Goal: Information Seeking & Learning: Learn about a topic

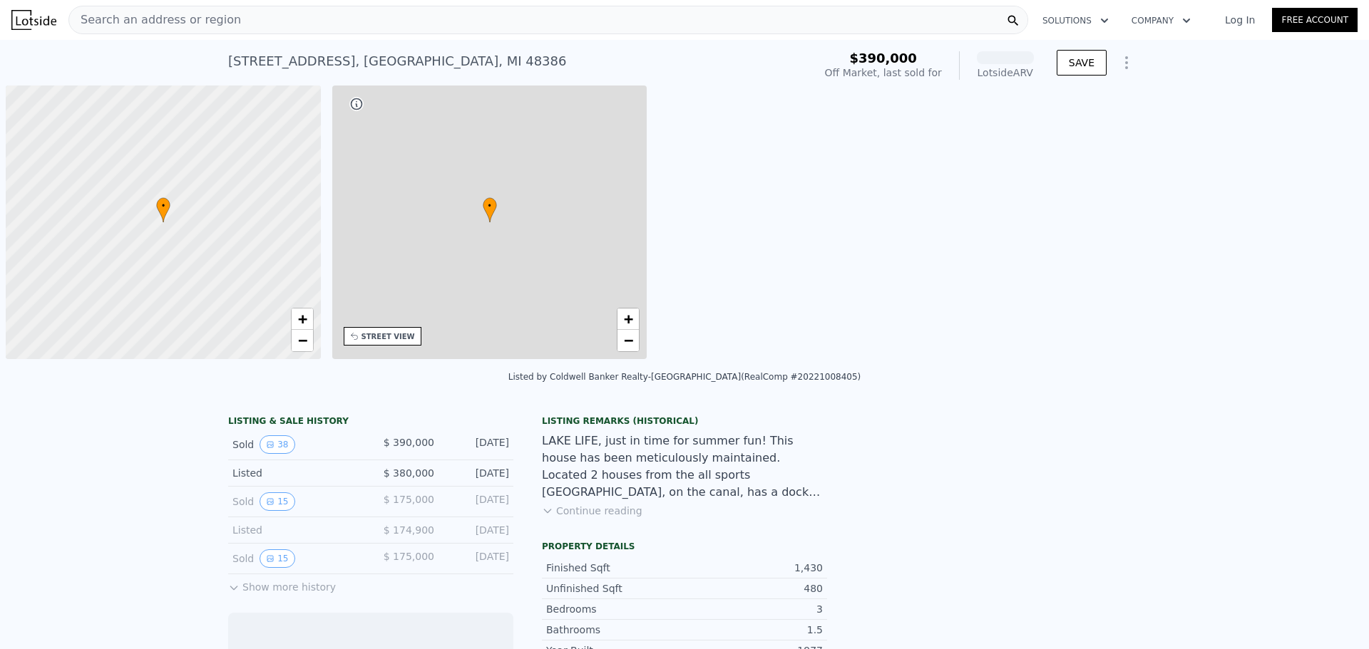
scroll to position [0, 6]
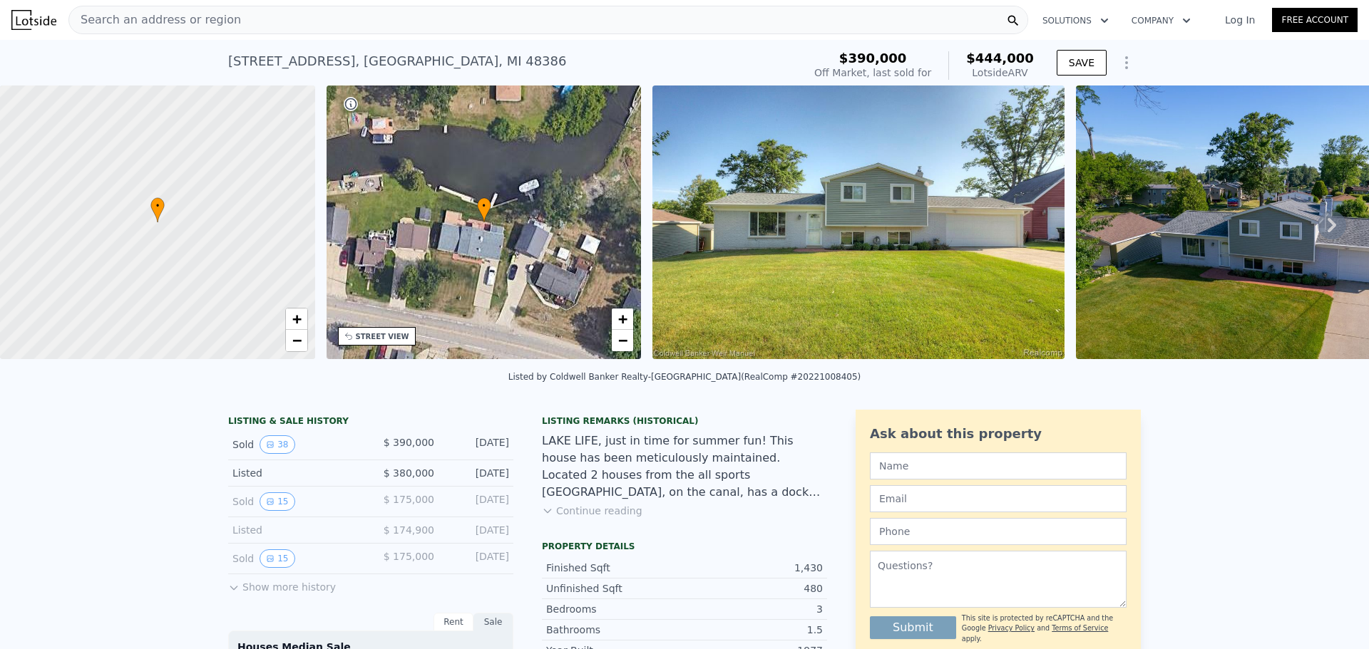
click at [267, 21] on div "Search an address or region" at bounding box center [548, 20] width 960 height 29
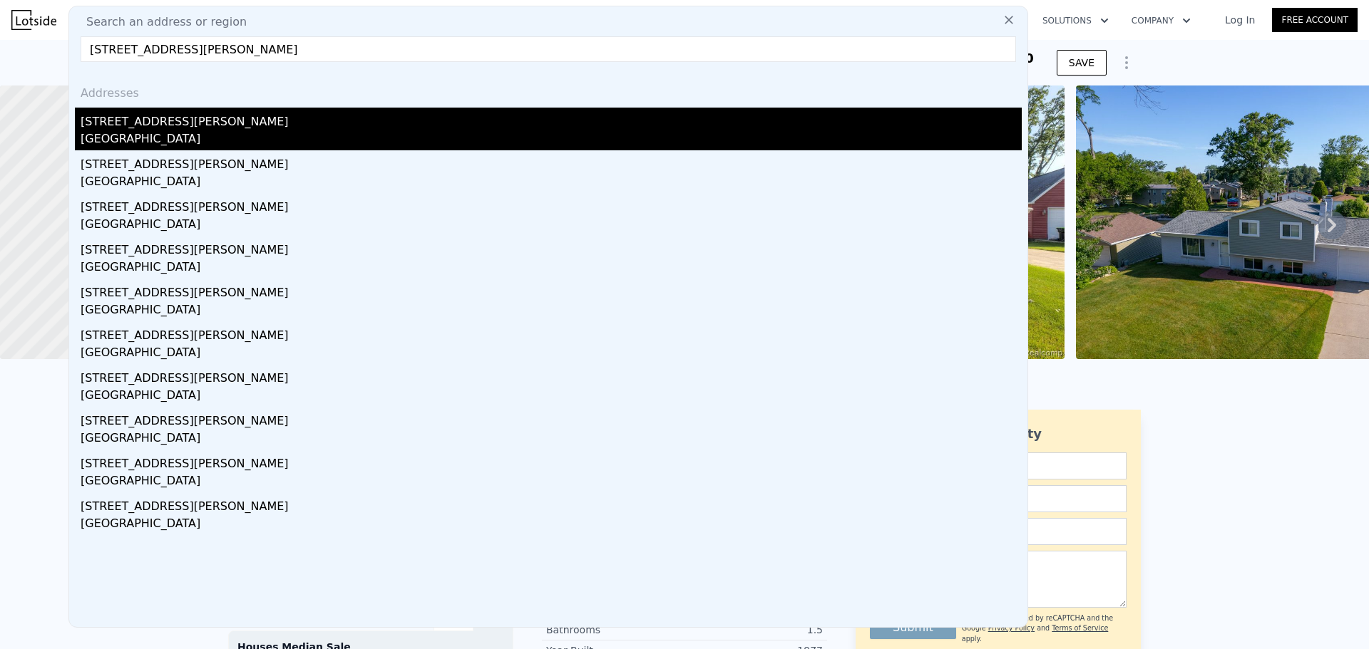
type input "[STREET_ADDRESS][PERSON_NAME]"
click at [145, 132] on div "[GEOGRAPHIC_DATA]" at bounding box center [551, 140] width 941 height 20
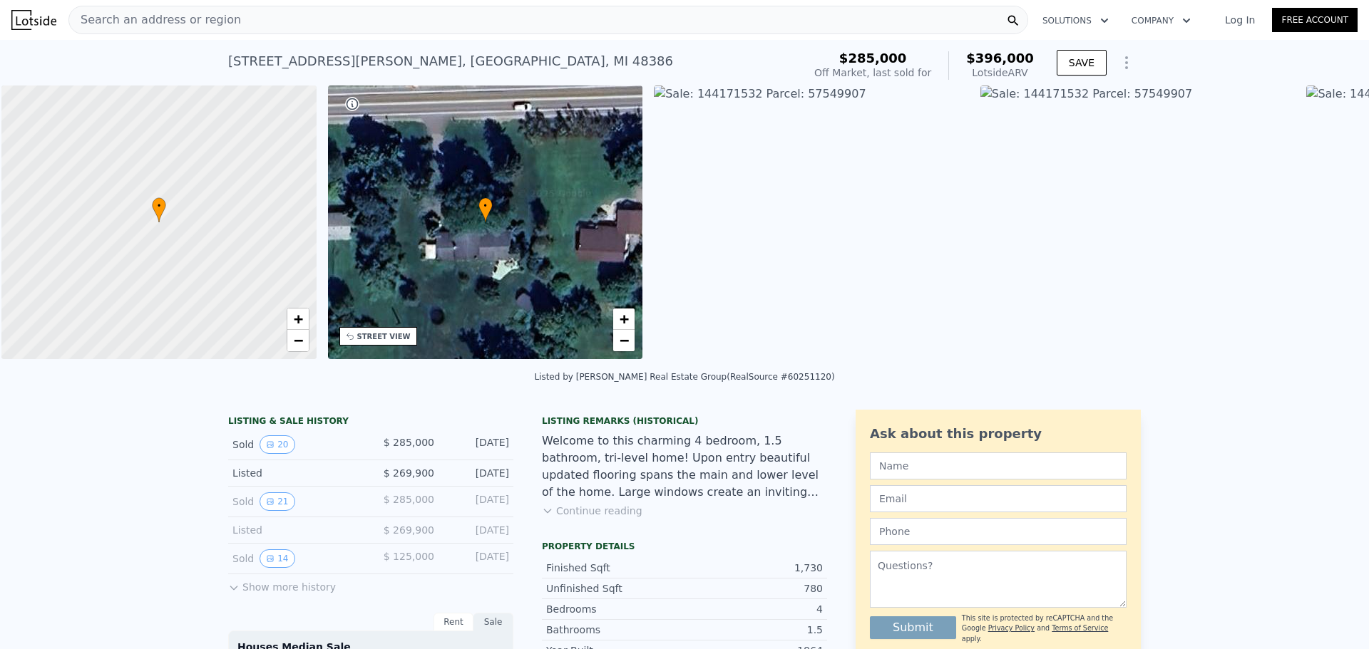
scroll to position [0, 6]
click at [1325, 228] on icon at bounding box center [1332, 225] width 29 height 29
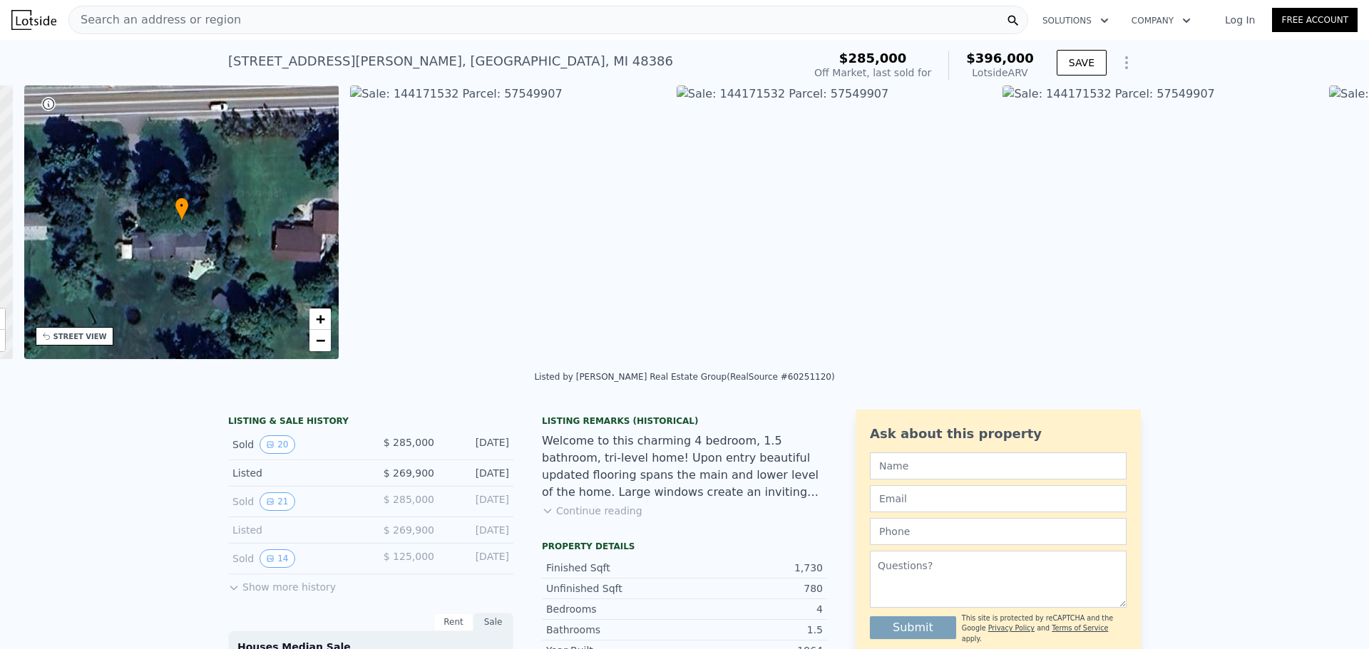
scroll to position [0, 332]
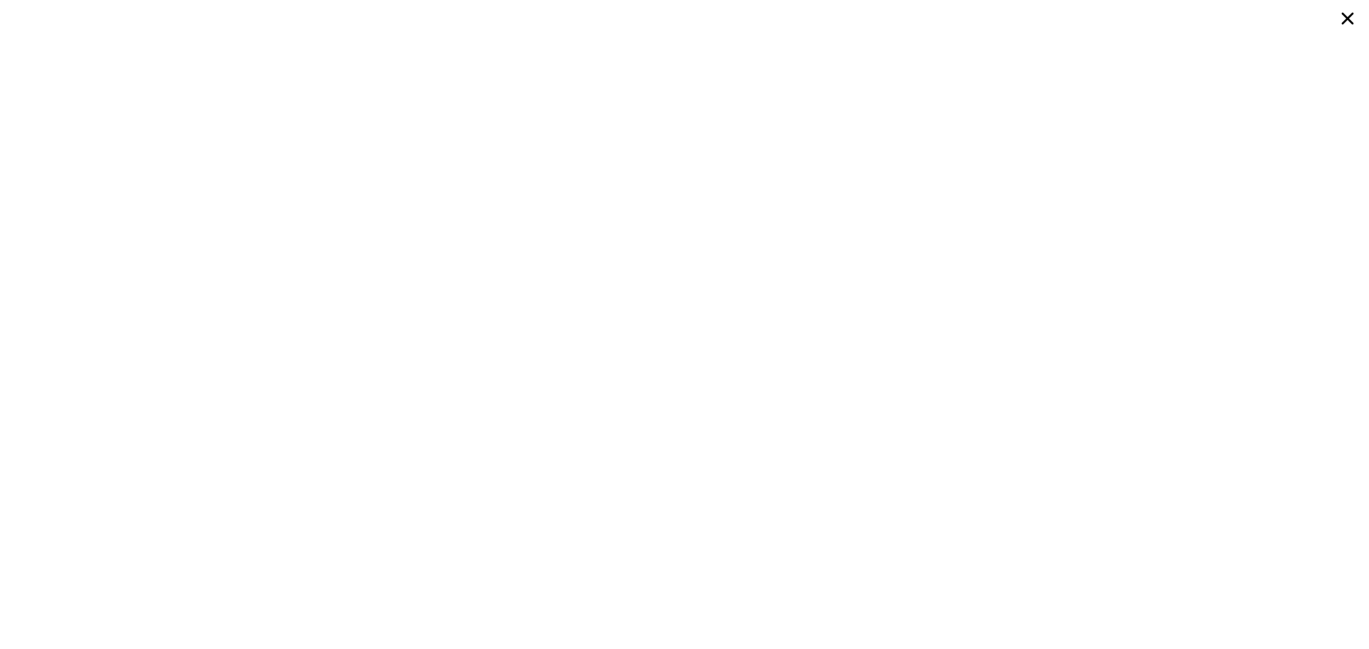
click at [1325, 228] on div at bounding box center [684, 324] width 1369 height 649
click at [1350, 18] on icon at bounding box center [1348, 19] width 26 height 26
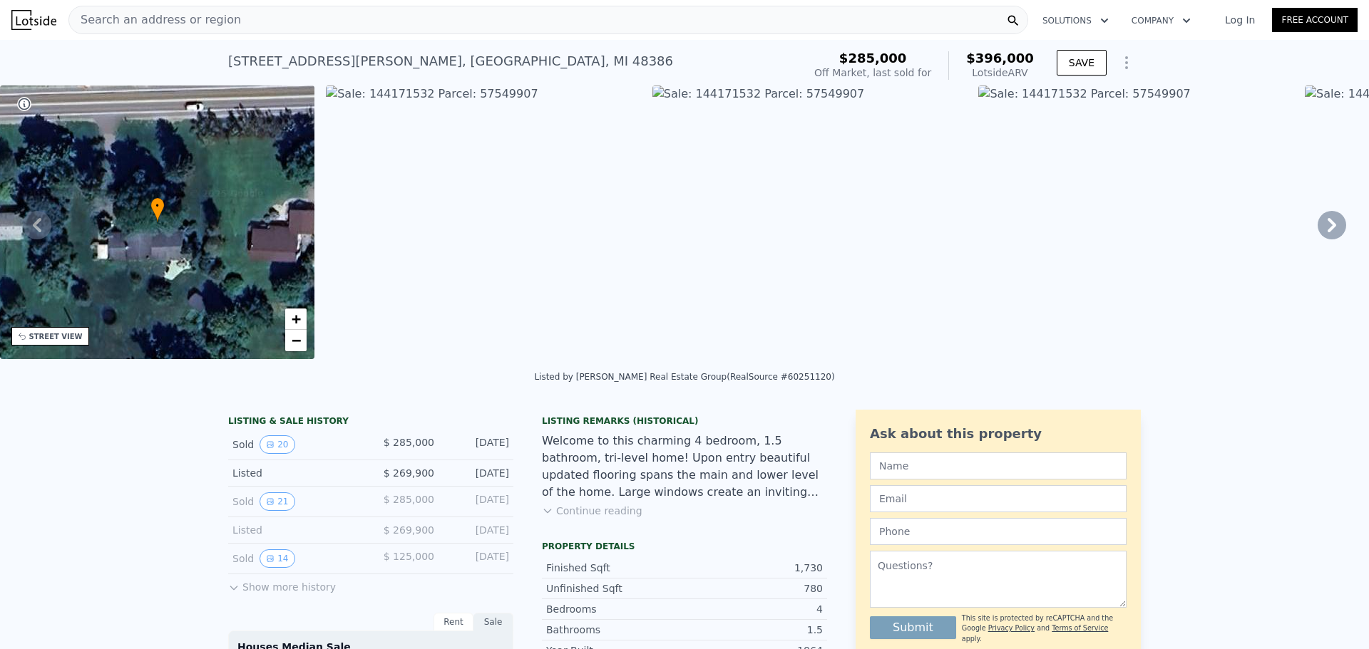
click at [1320, 228] on icon at bounding box center [1332, 225] width 29 height 29
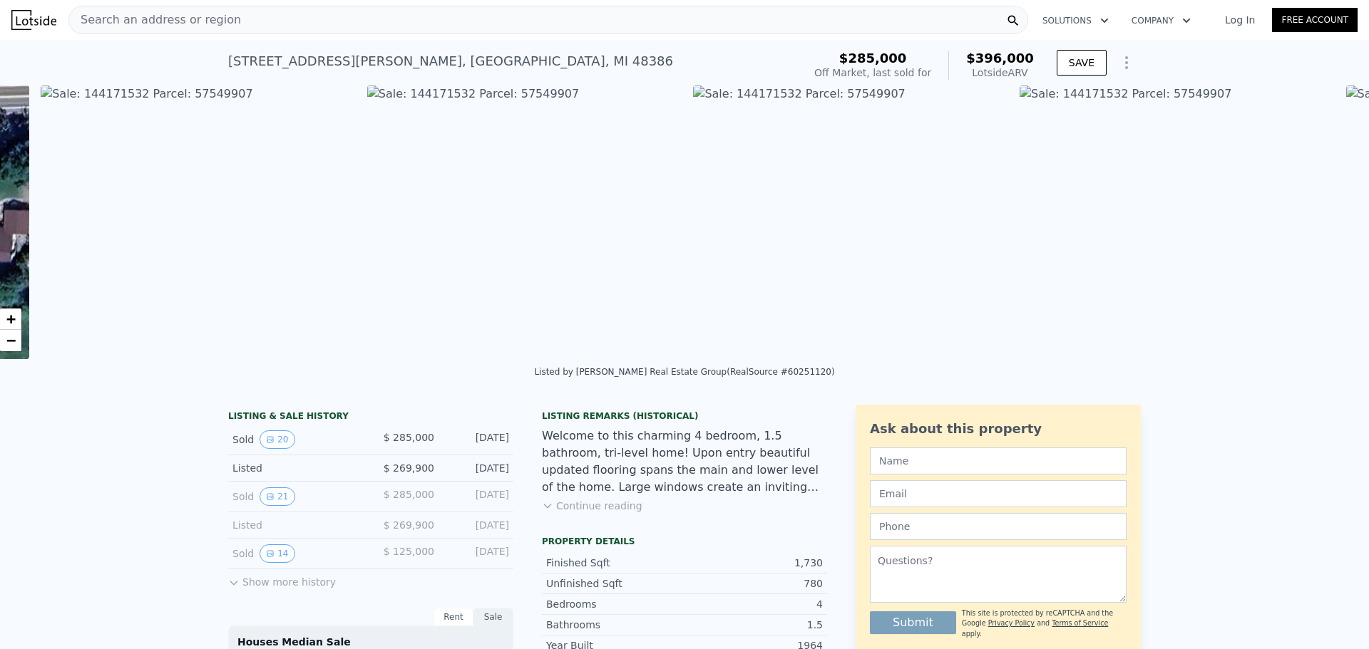
scroll to position [0, 652]
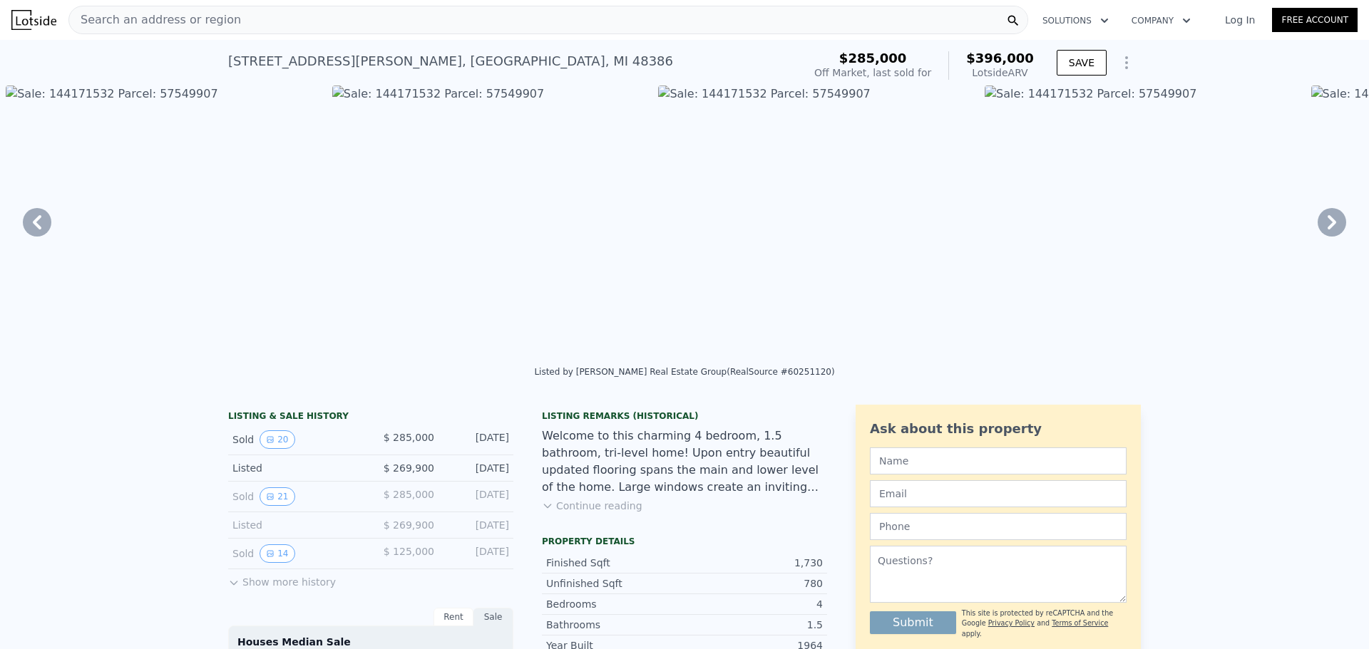
click at [173, 91] on img at bounding box center [163, 223] width 315 height 274
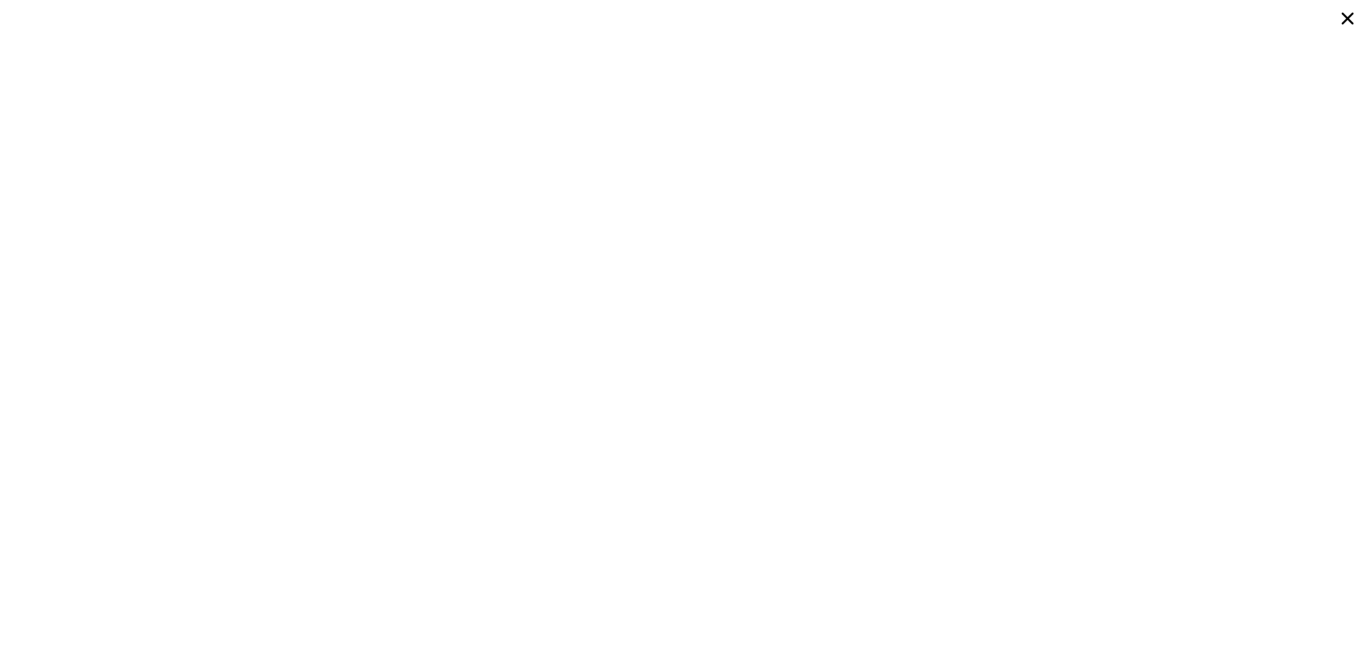
click at [1350, 21] on icon at bounding box center [1348, 19] width 12 height 12
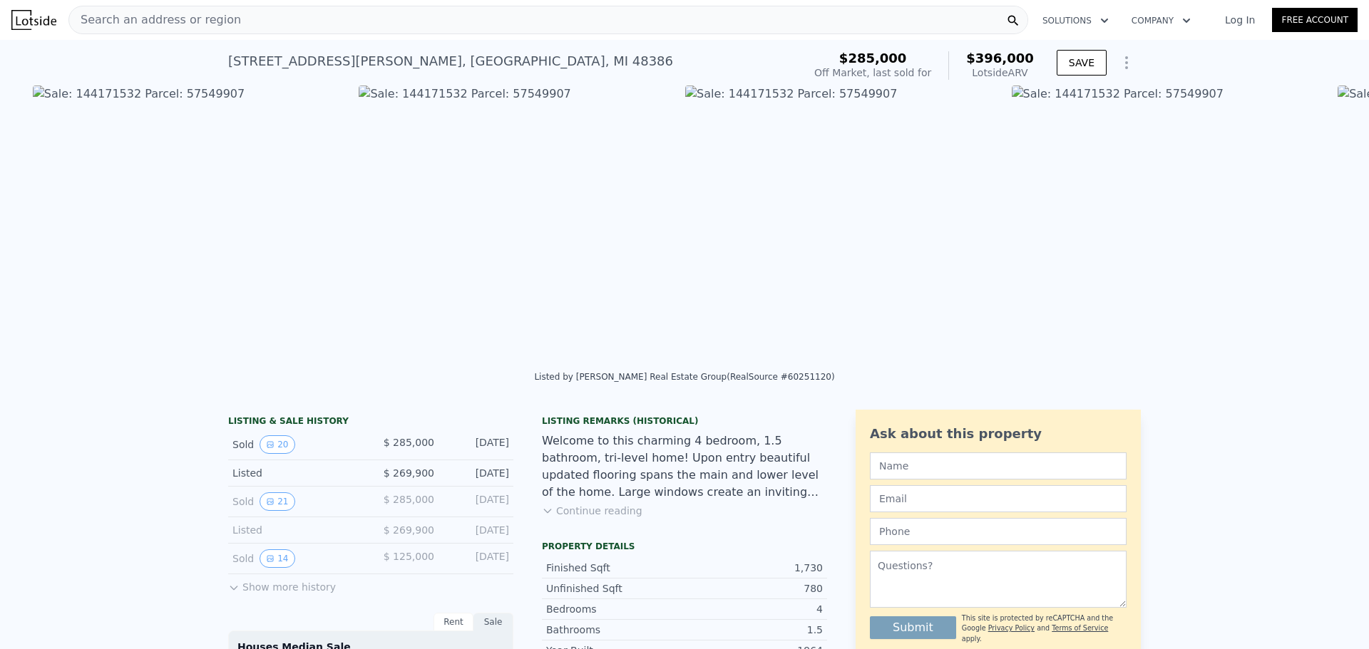
scroll to position [0, 979]
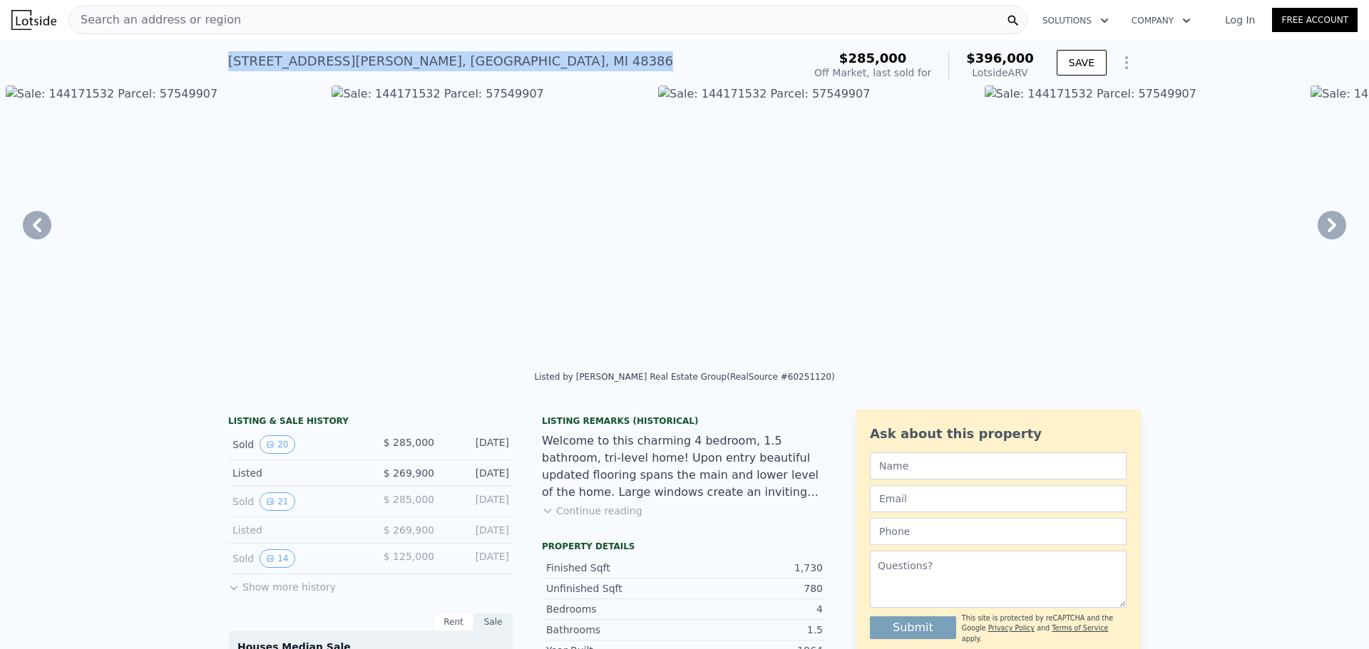
drag, startPoint x: 518, startPoint y: 58, endPoint x: 219, endPoint y: 56, distance: 299.4
click at [219, 56] on div "10451 Elizabeth Lake Rd , Oakland County , MI 48386 Sold Oct 2023 for $285k (~A…" at bounding box center [684, 63] width 1369 height 46
copy div "10451 Elizabeth Lake Rd , Oakland County , MI 48386"
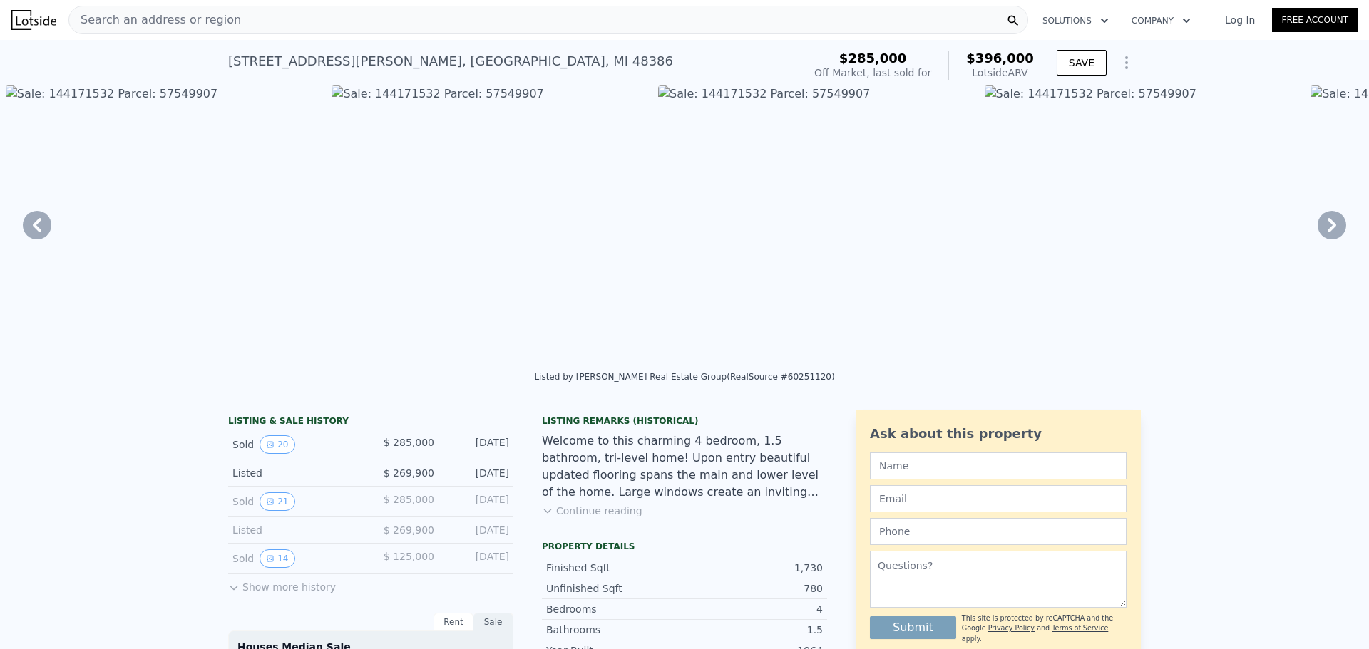
click at [312, 15] on div "Search an address or region" at bounding box center [548, 20] width 960 height 29
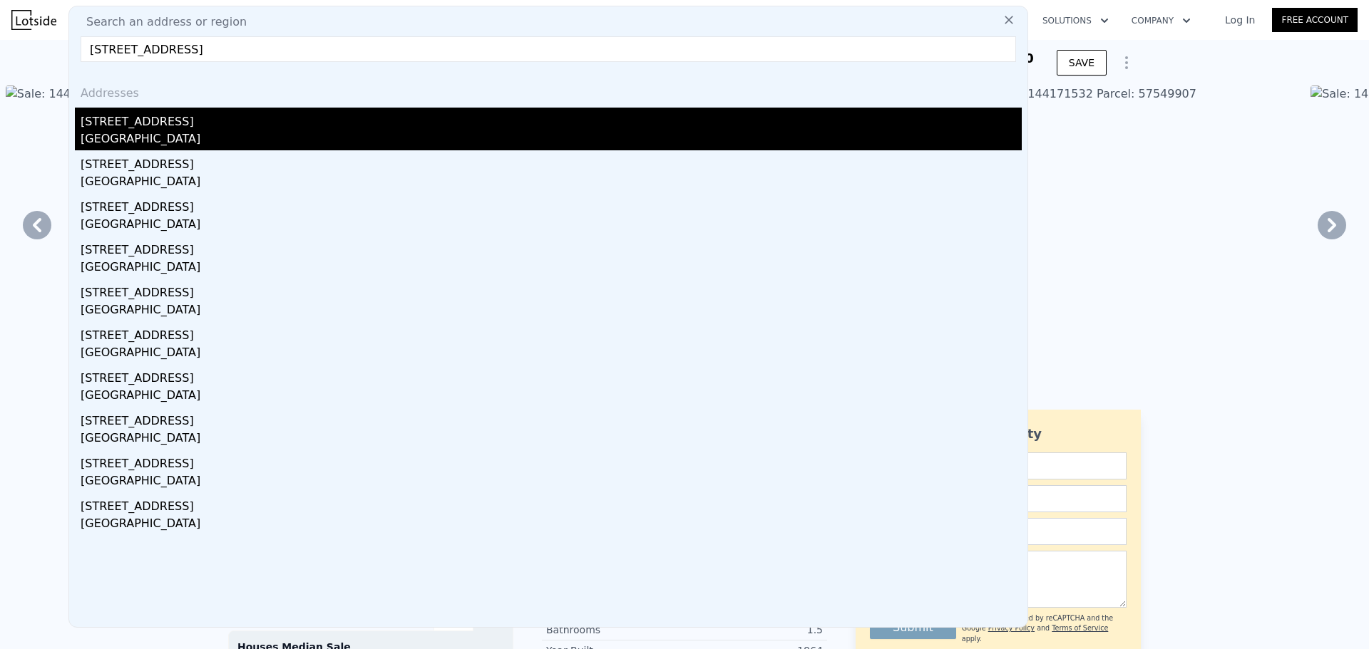
type input "2725 Ormond Rd, White Lake, MI 48383"
click at [172, 133] on div "Oakland County, MI 48383" at bounding box center [551, 140] width 941 height 20
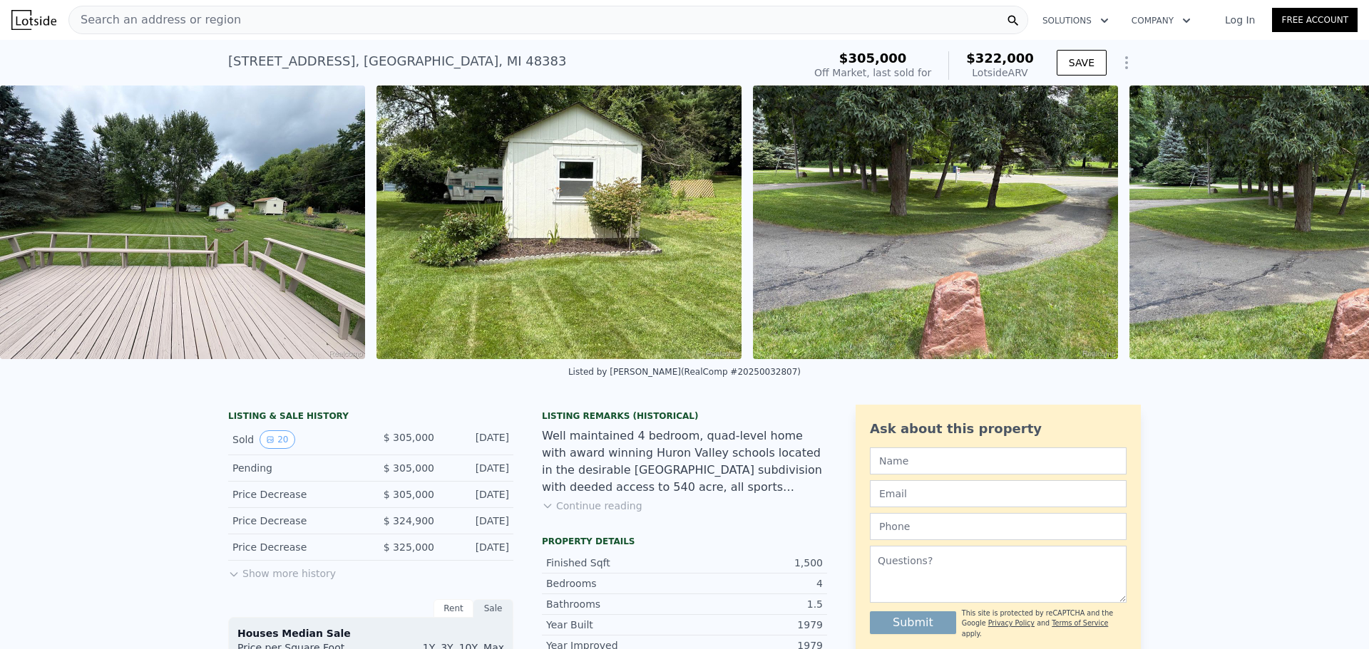
scroll to position [0, 6675]
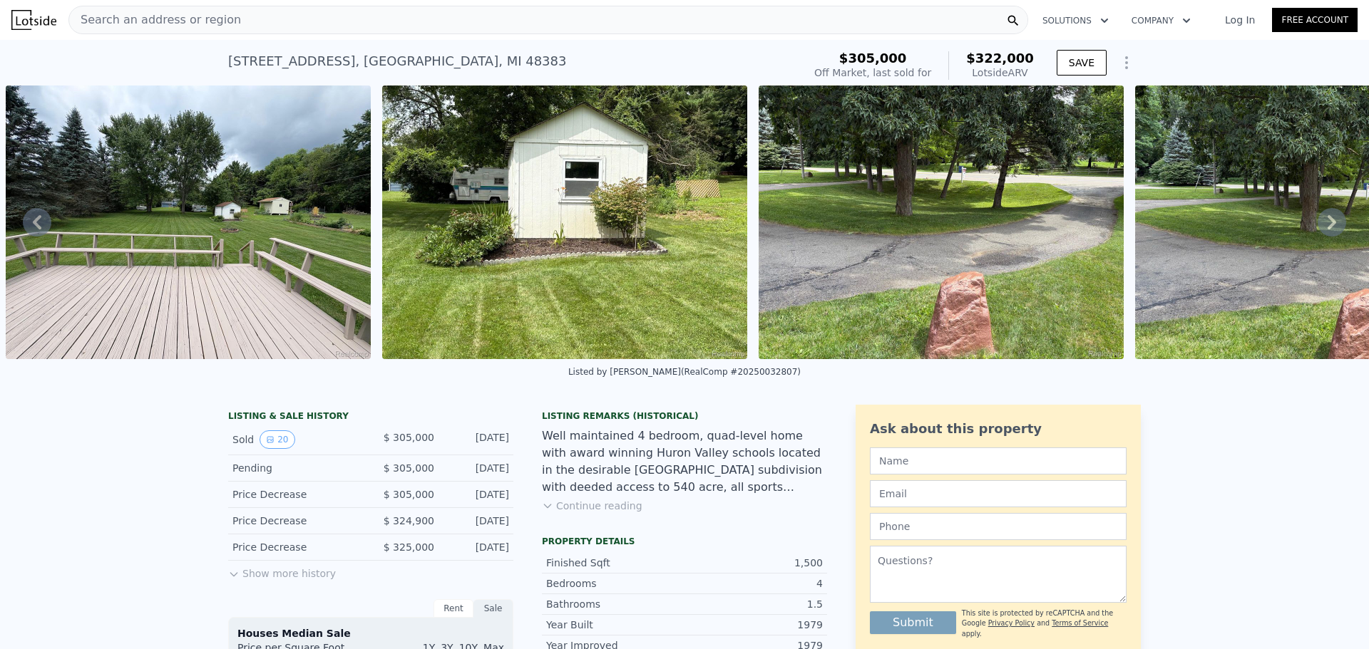
click at [180, 18] on span "Search an address or region" at bounding box center [155, 19] width 172 height 17
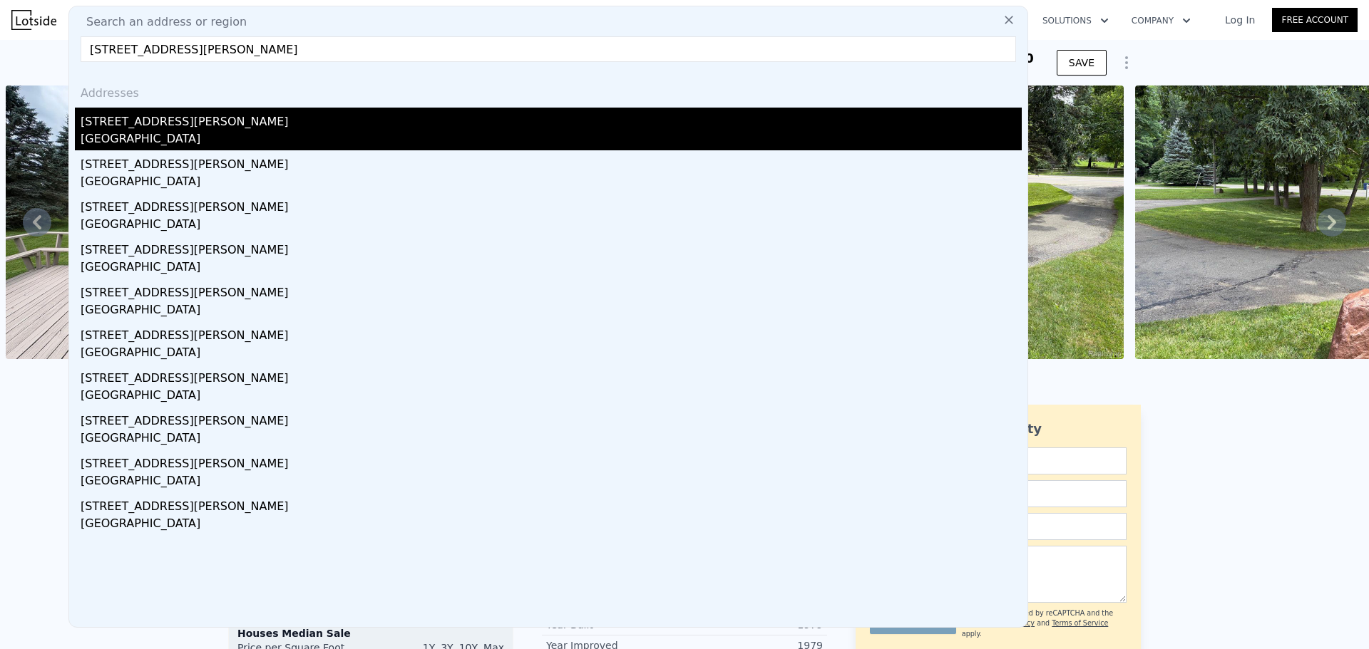
type input "[STREET_ADDRESS][PERSON_NAME]"
click at [175, 150] on div "[GEOGRAPHIC_DATA]" at bounding box center [551, 140] width 941 height 20
type input "3"
type input "1502"
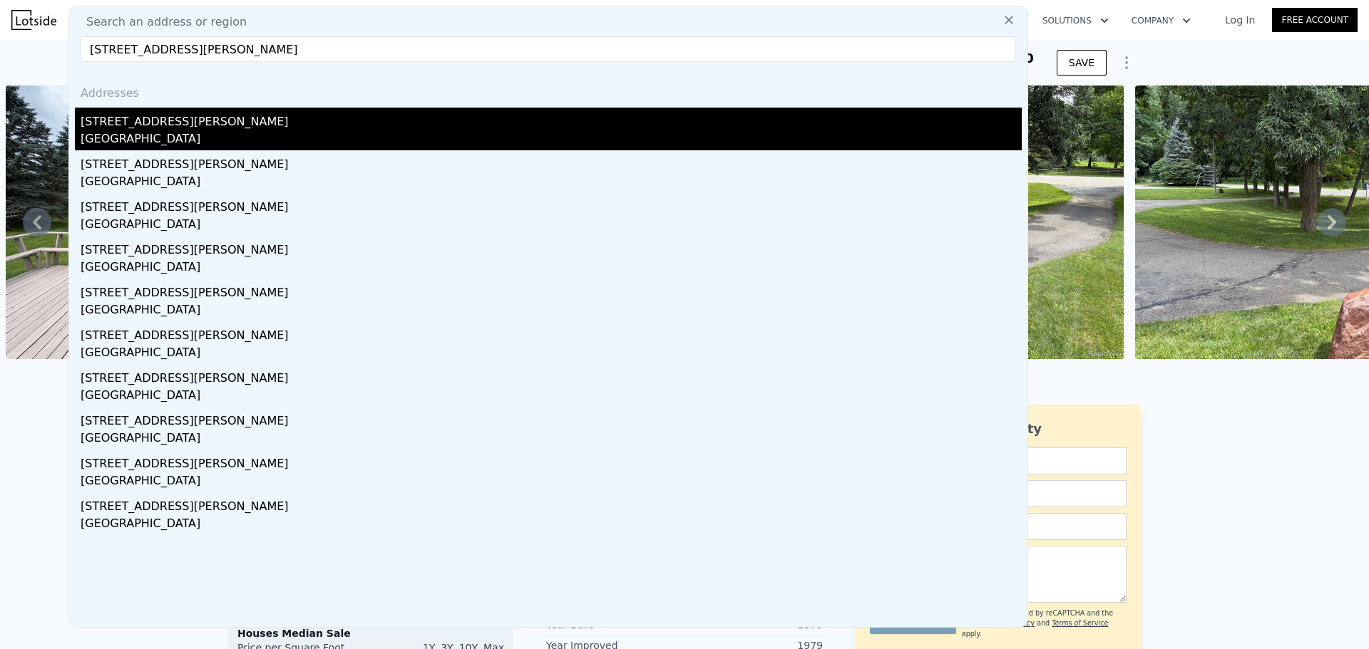
type input "2393"
type input "26136"
type input "62726.399999999994"
type input "$ 396,000"
type input "5"
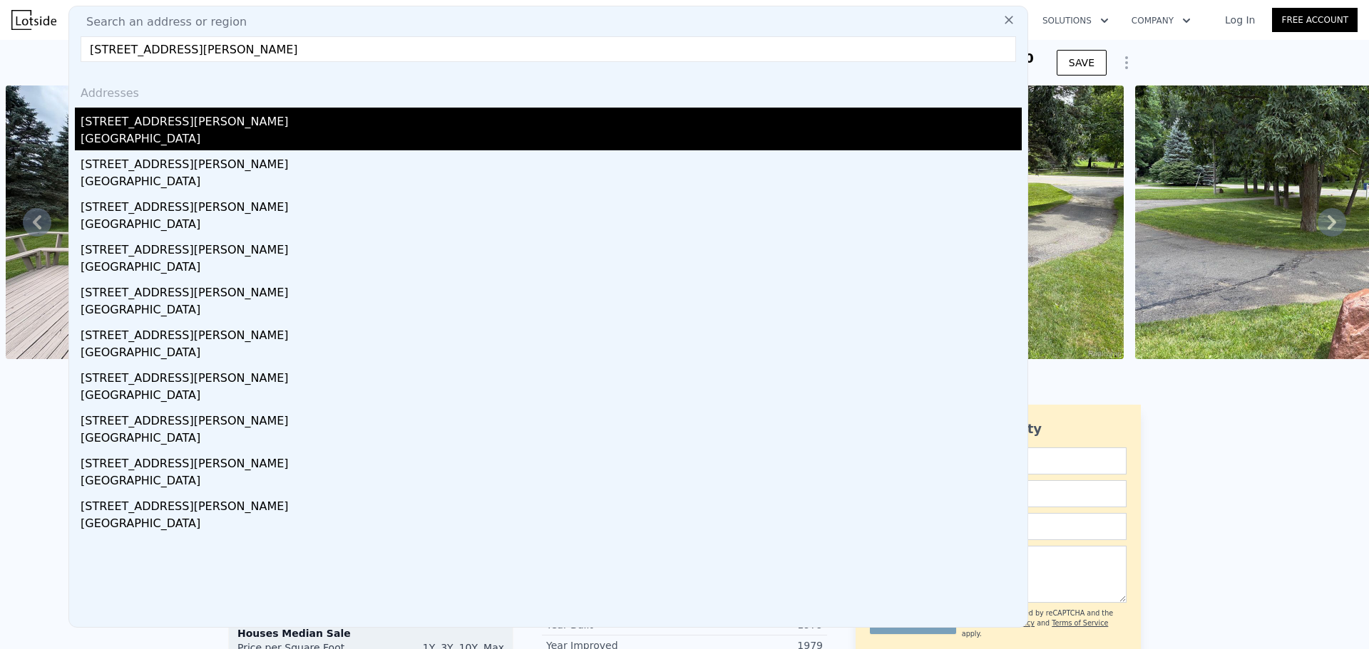
type input "$ 66,412"
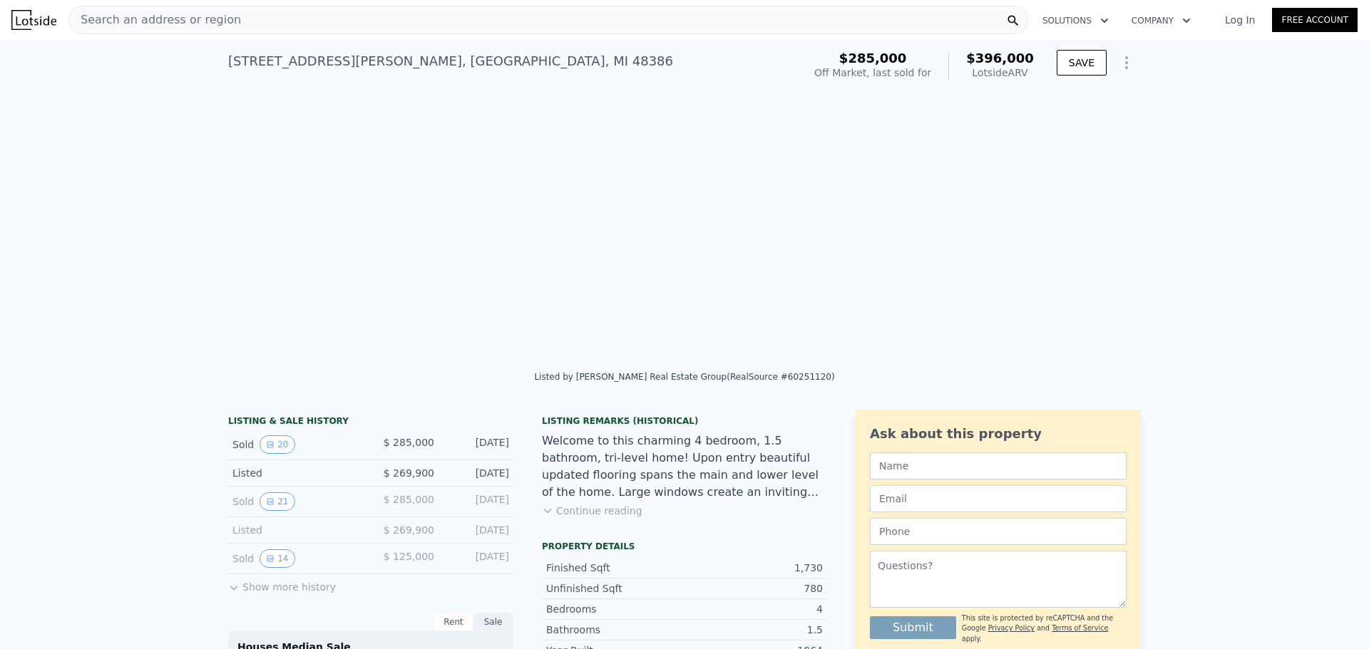
scroll to position [0, 5819]
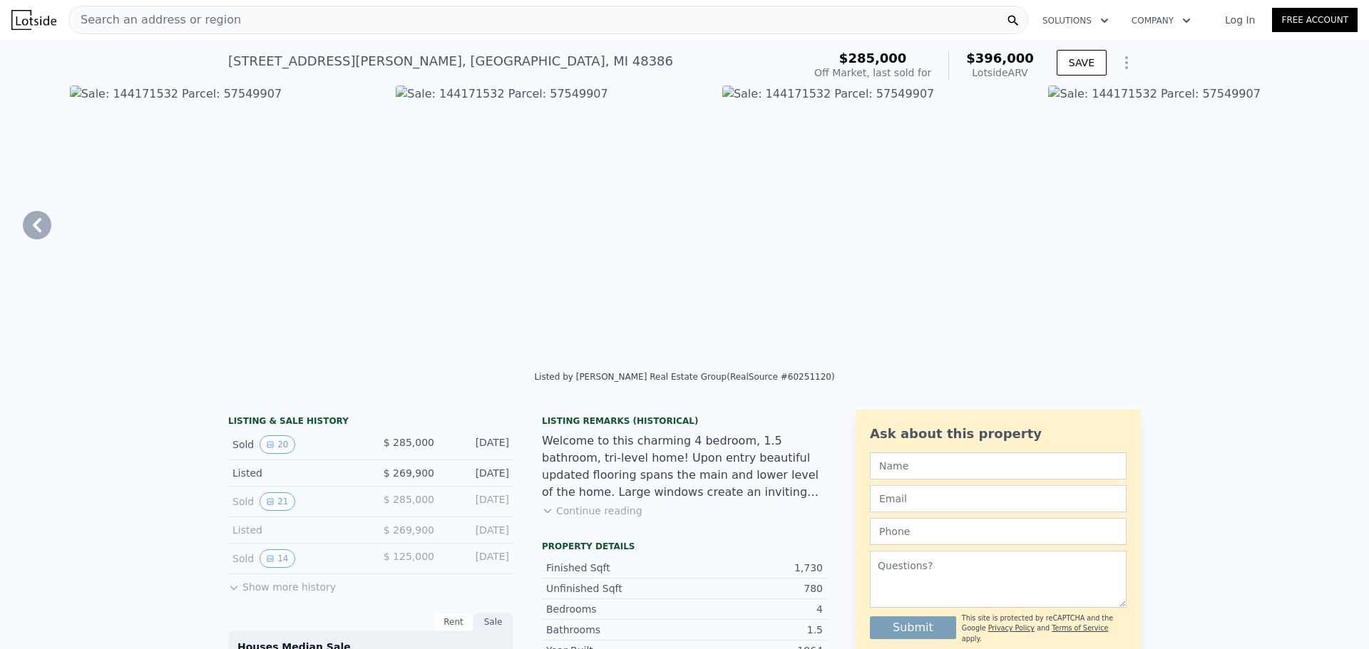
click at [446, 93] on img at bounding box center [553, 223] width 315 height 274
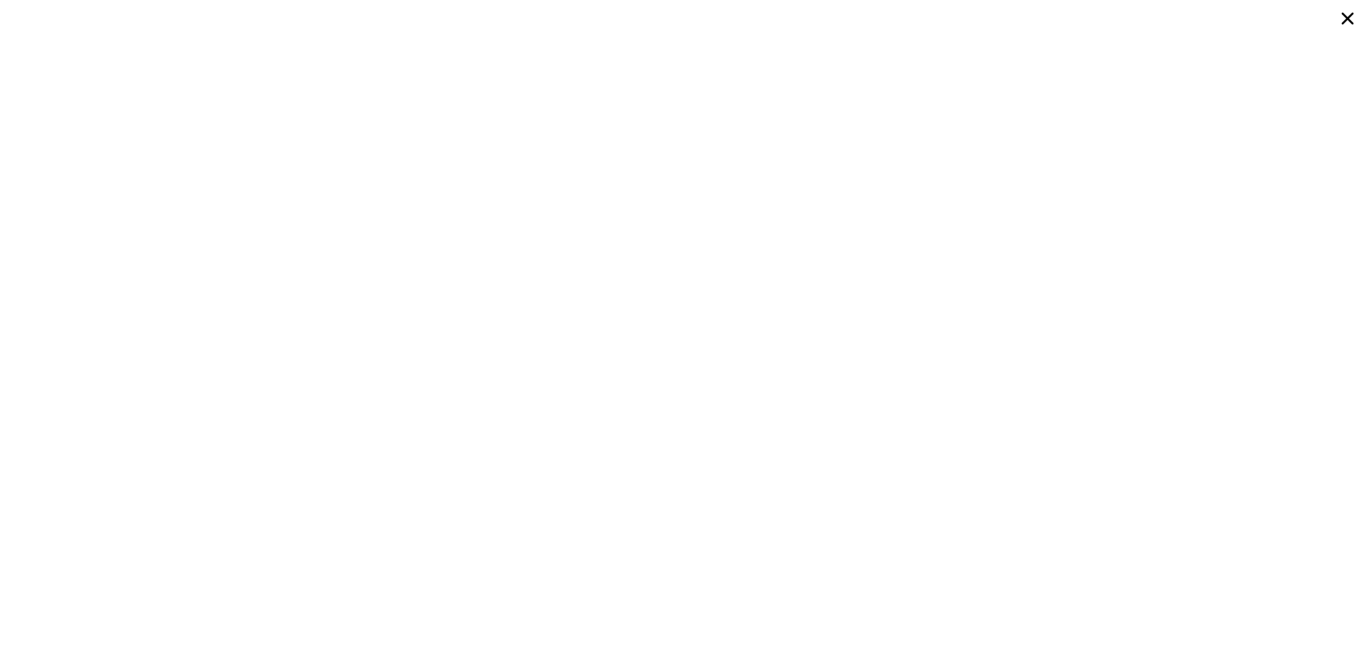
click at [1352, 12] on icon at bounding box center [1348, 19] width 26 height 26
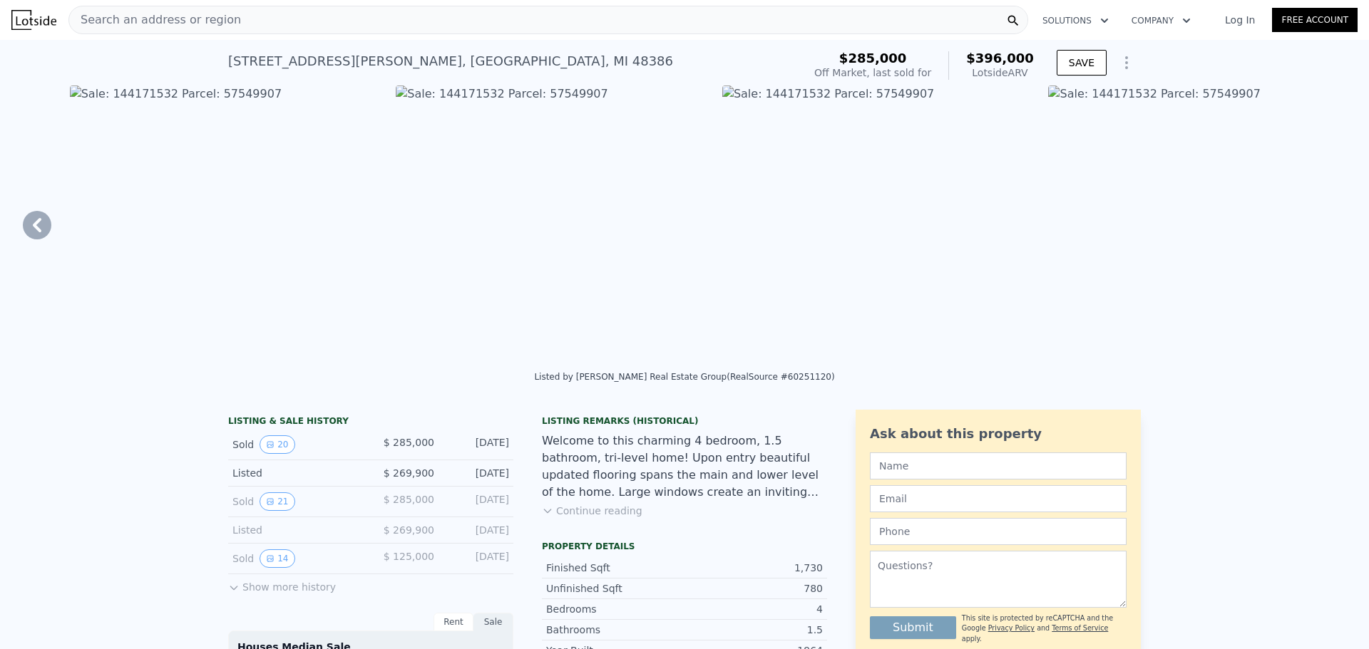
click at [586, 518] on button "Continue reading" at bounding box center [592, 511] width 101 height 14
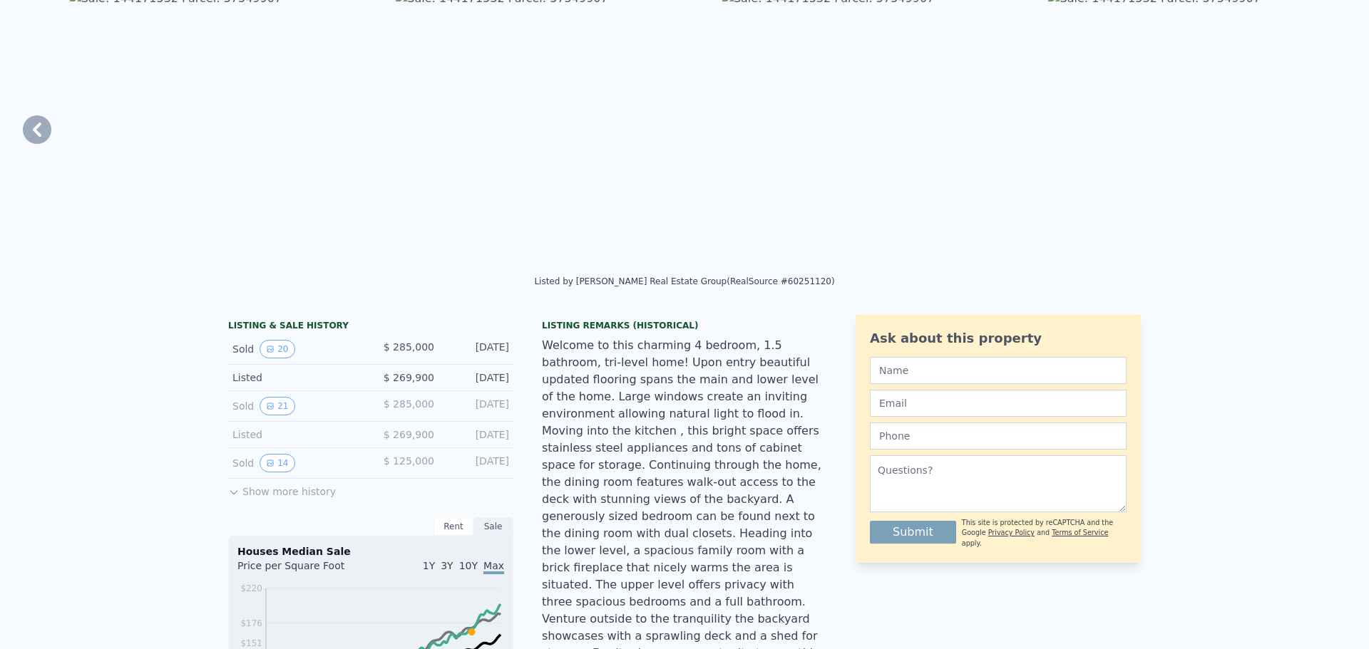
scroll to position [5, 0]
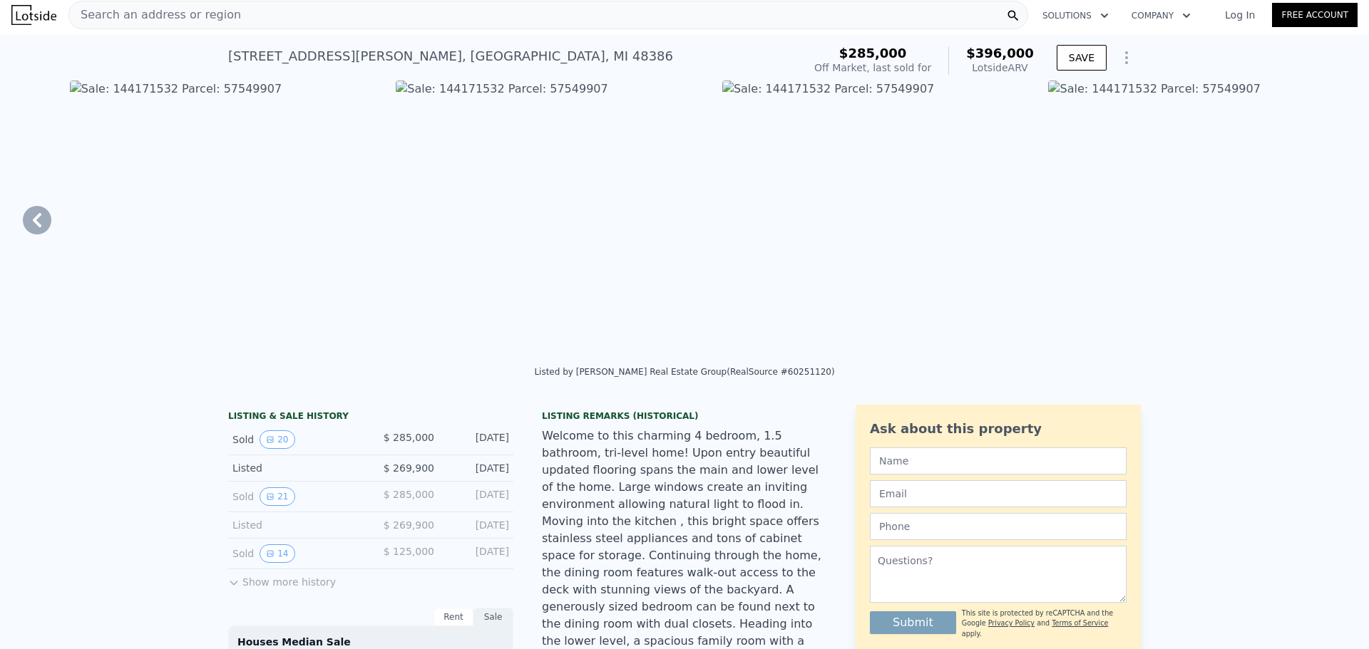
click at [212, 7] on span "Search an address or region" at bounding box center [155, 14] width 172 height 17
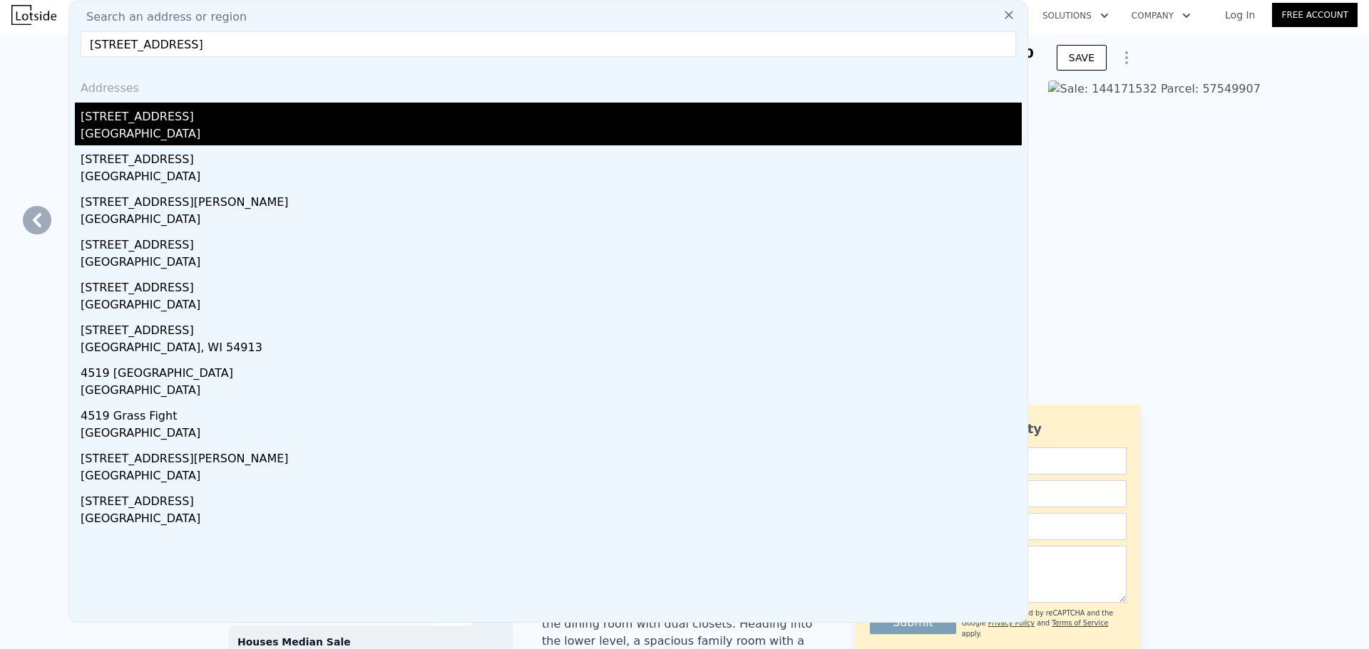
type input "4519 grass lake rd"
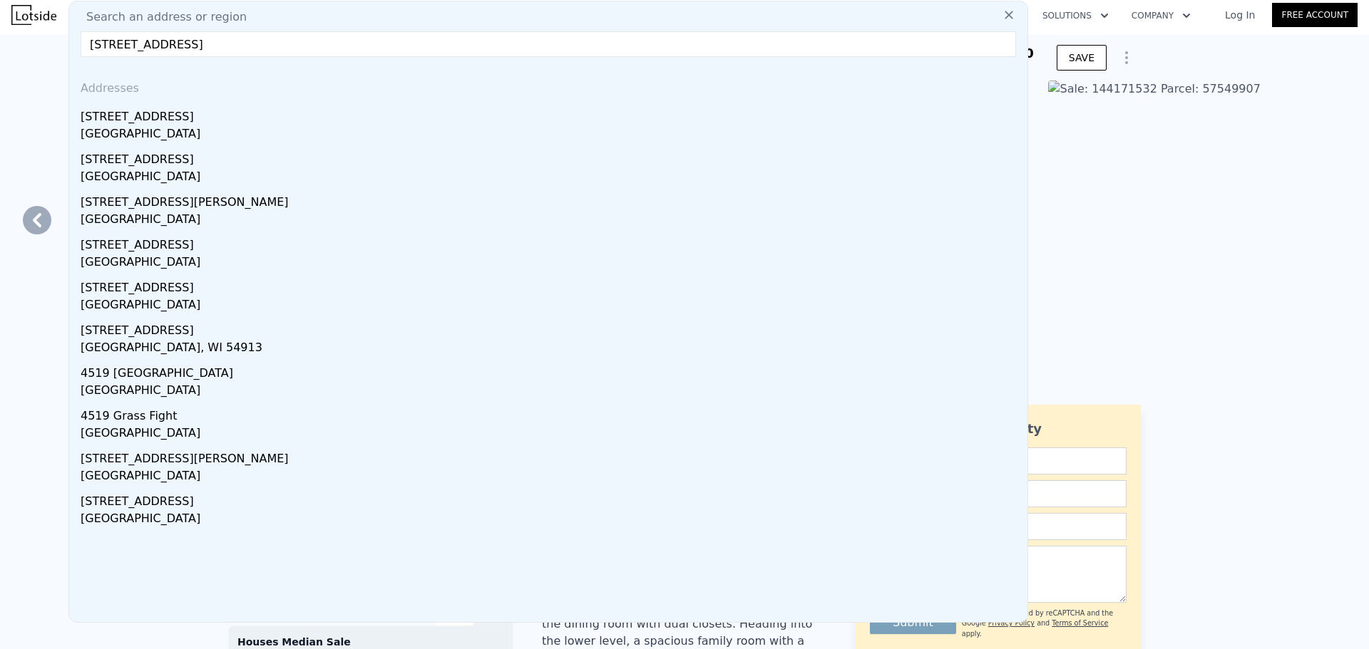
click at [168, 128] on div "Oakland County, MI 48383" at bounding box center [551, 135] width 941 height 20
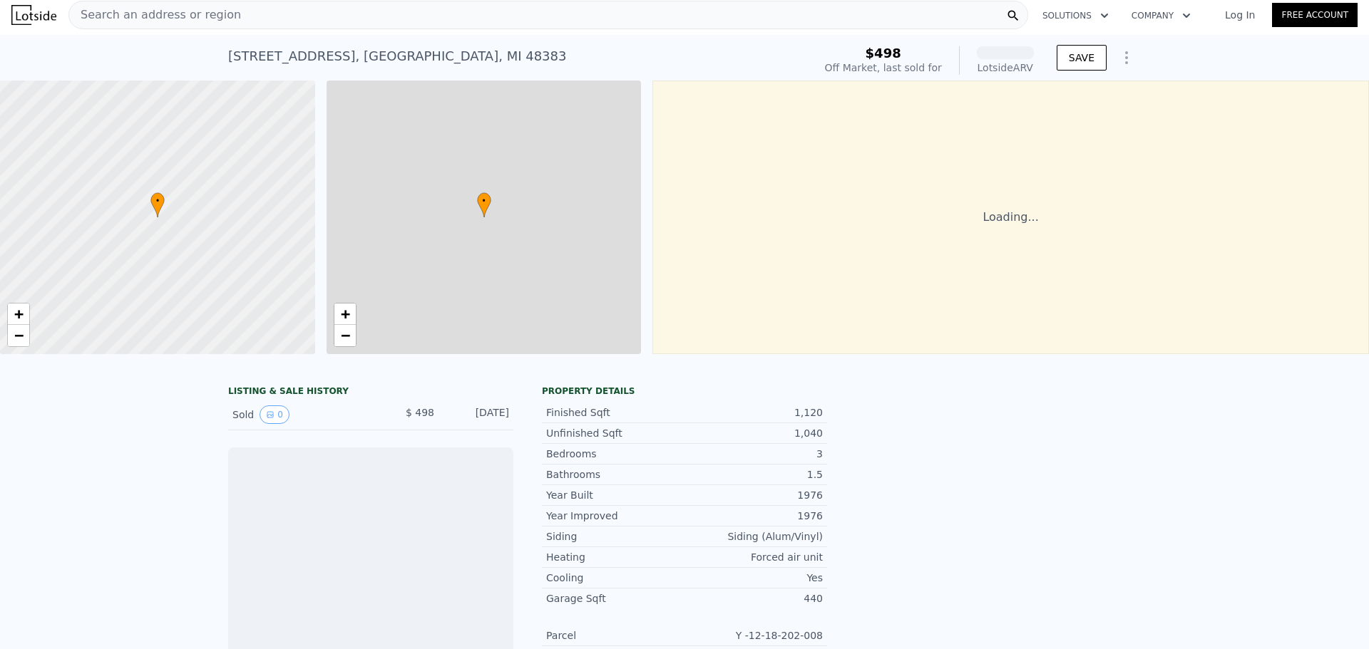
scroll to position [0, 6]
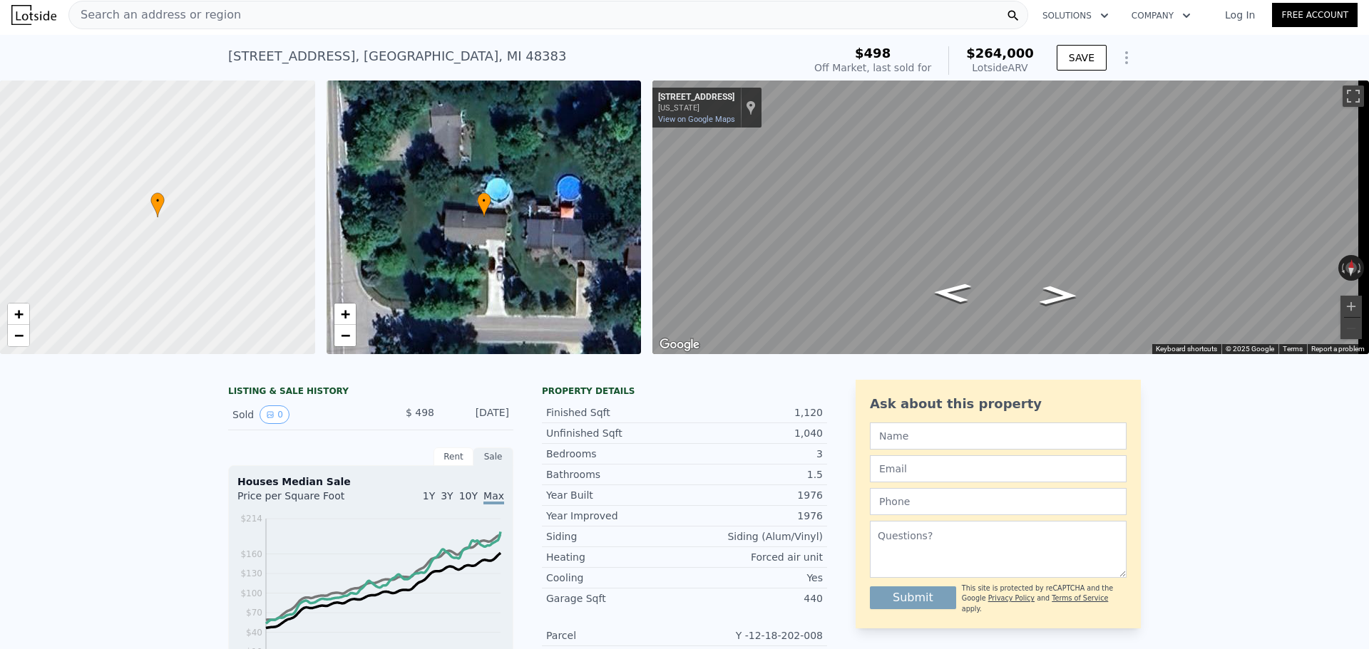
click at [205, 21] on span "Search an address or region" at bounding box center [155, 14] width 172 height 17
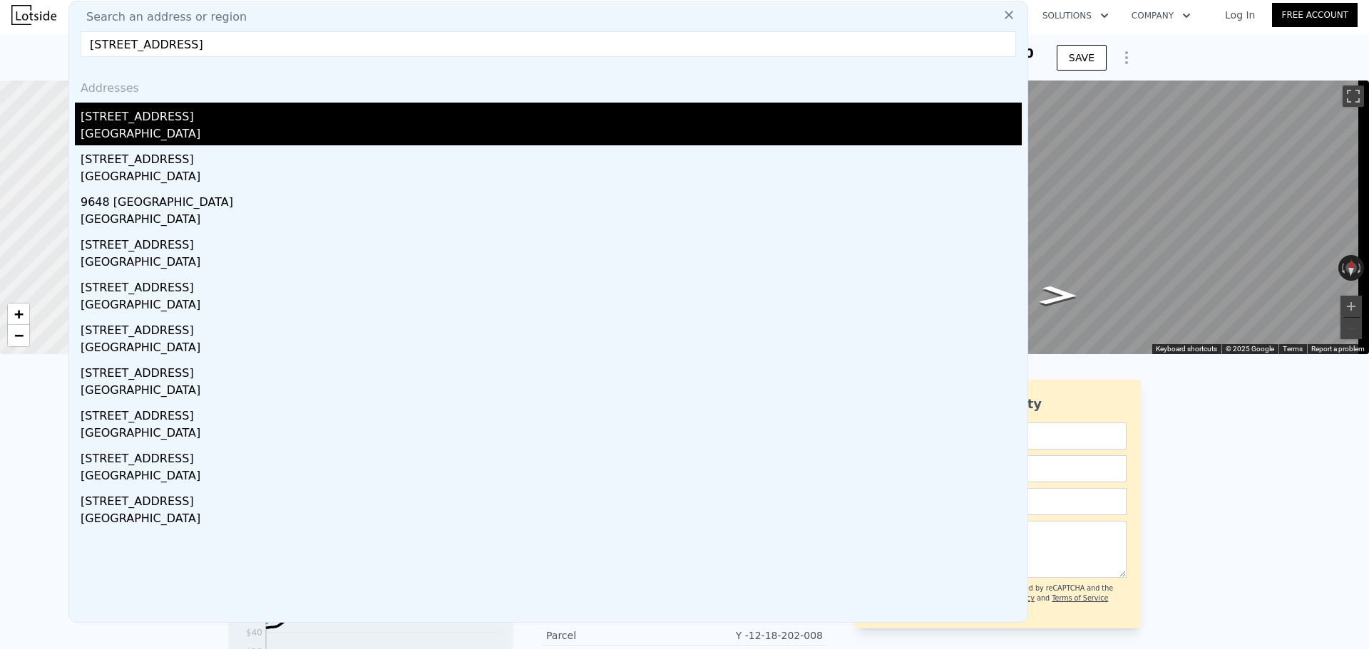
type input "4355 grass lake rd"
click at [177, 120] on div "4355 Grass Lake Rd" at bounding box center [551, 114] width 941 height 23
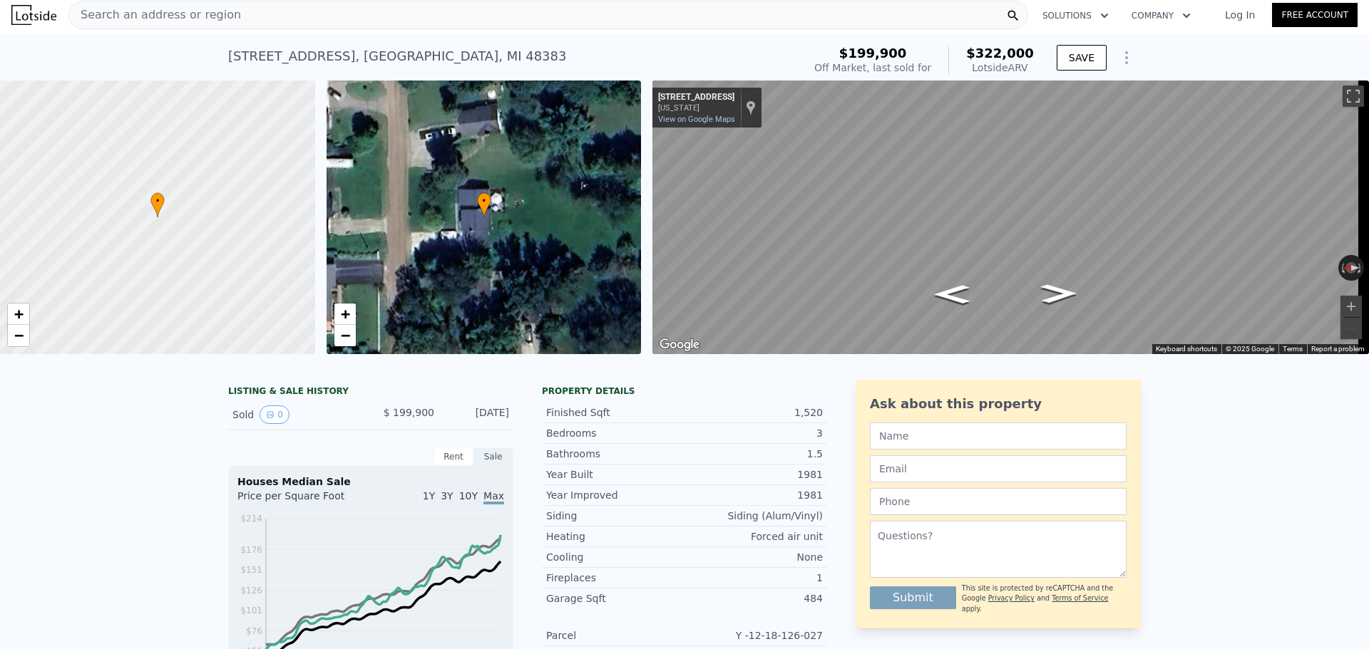
click at [267, 11] on div "Search an address or region" at bounding box center [548, 15] width 960 height 29
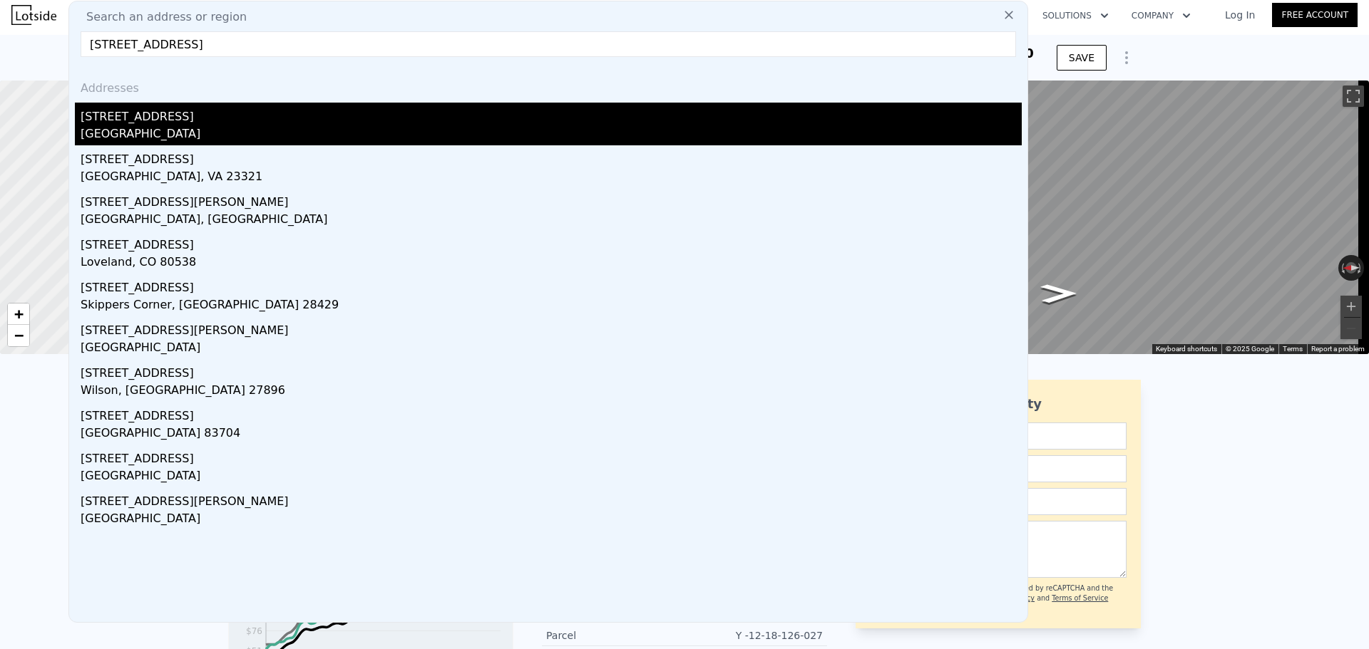
type input "4105 woodcroft str"
click at [257, 115] on div "4105 Woodcroft St" at bounding box center [551, 114] width 941 height 23
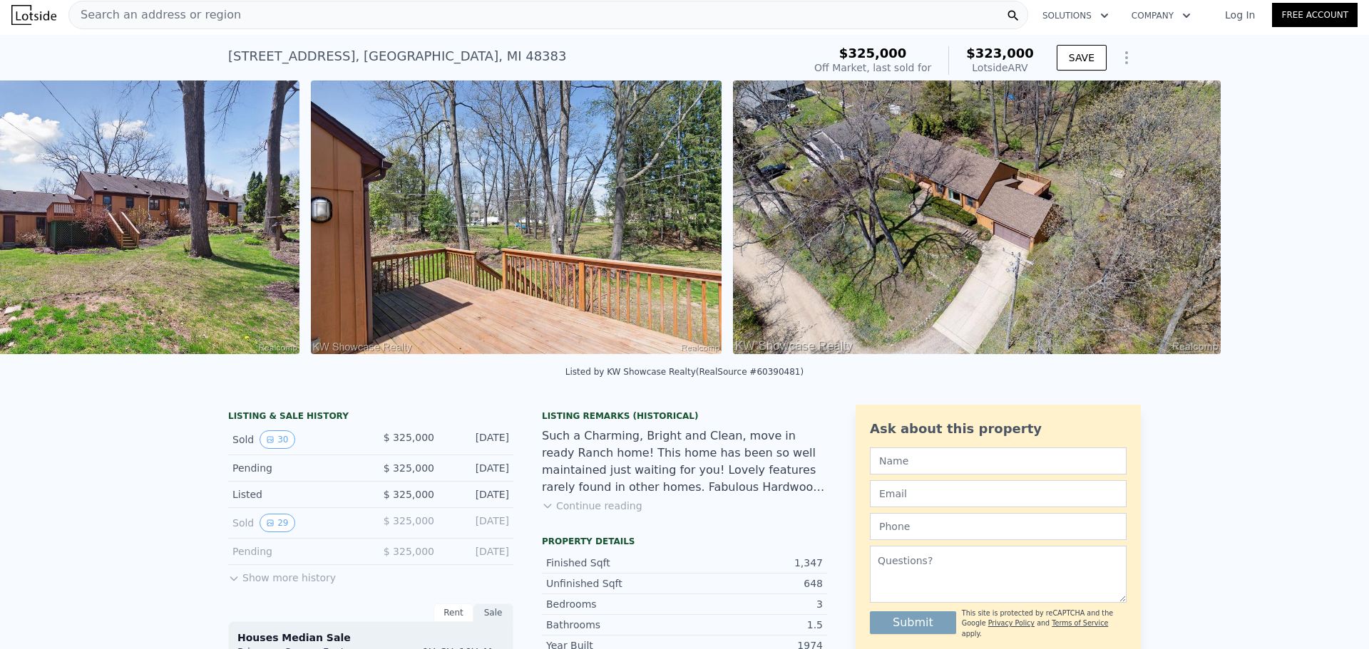
scroll to position [0, 6]
